Goal: Information Seeking & Learning: Learn about a topic

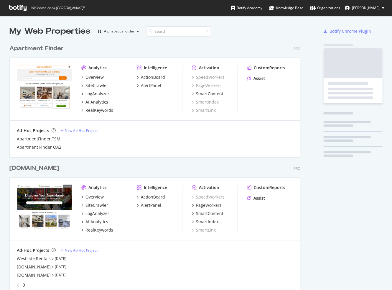
scroll to position [285, 383]
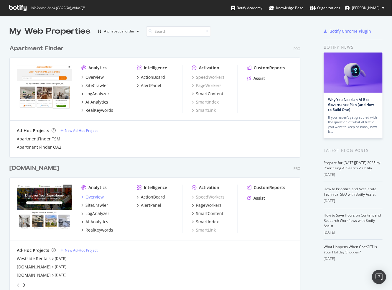
click at [94, 196] on div "Overview" at bounding box center [95, 197] width 18 height 6
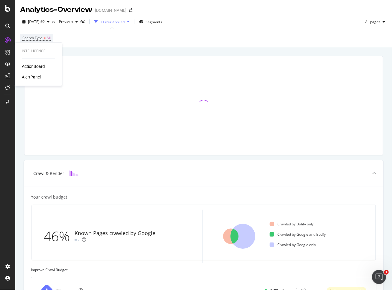
click at [40, 67] on div "ActionBoard" at bounding box center [33, 66] width 23 height 6
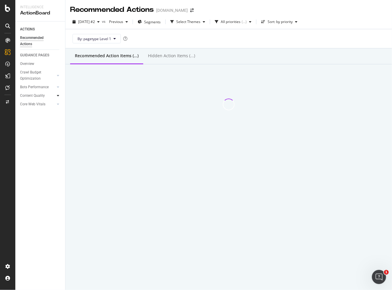
click at [58, 95] on icon at bounding box center [58, 96] width 2 height 4
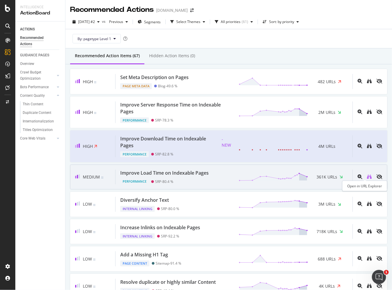
click at [367, 175] on icon "binoculars" at bounding box center [369, 176] width 5 height 5
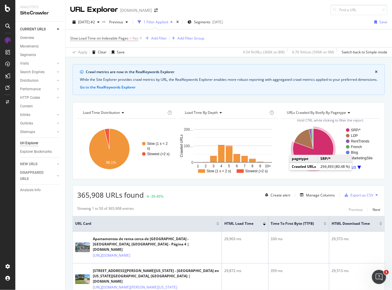
click at [325, 151] on icon "A chart." at bounding box center [313, 149] width 41 height 41
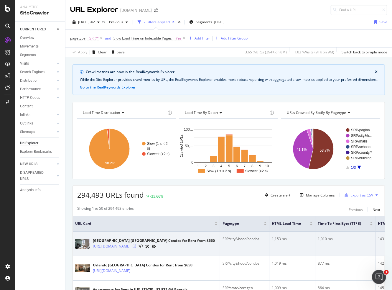
click at [136, 248] on icon at bounding box center [135, 246] width 4 height 4
